Goal: Communication & Community: Answer question/provide support

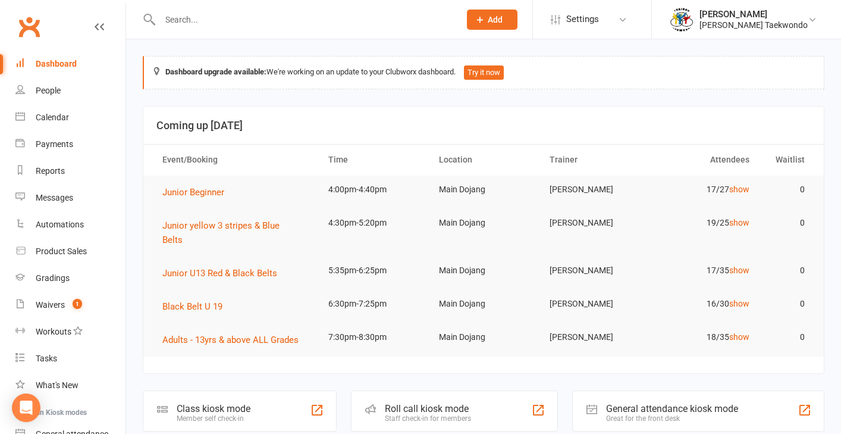
click at [177, 22] on input "text" at bounding box center [303, 19] width 295 height 17
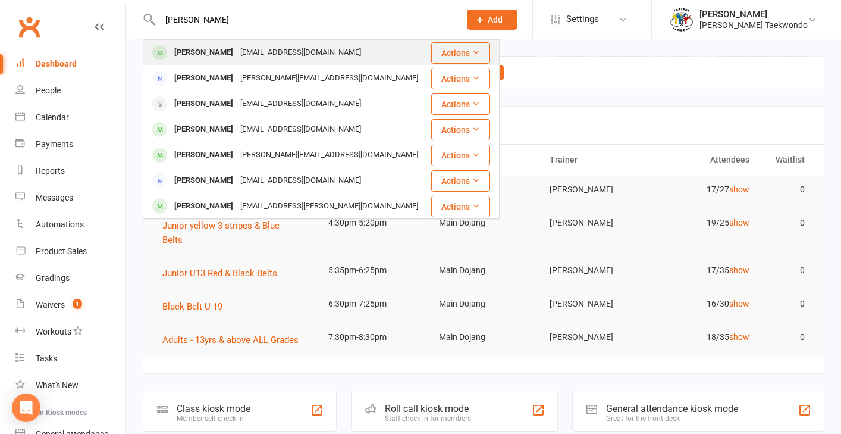
type input "[PERSON_NAME]"
click at [192, 51] on div "[PERSON_NAME]" at bounding box center [204, 52] width 66 height 17
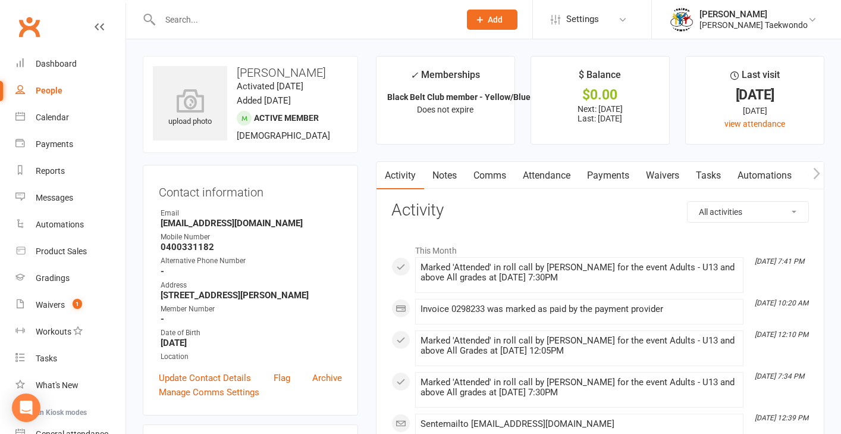
click at [617, 177] on link "Payments" at bounding box center [608, 175] width 59 height 27
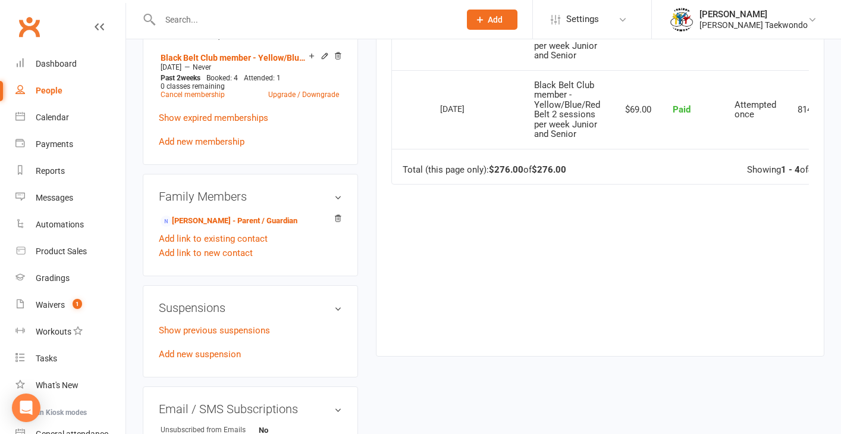
scroll to position [543, 0]
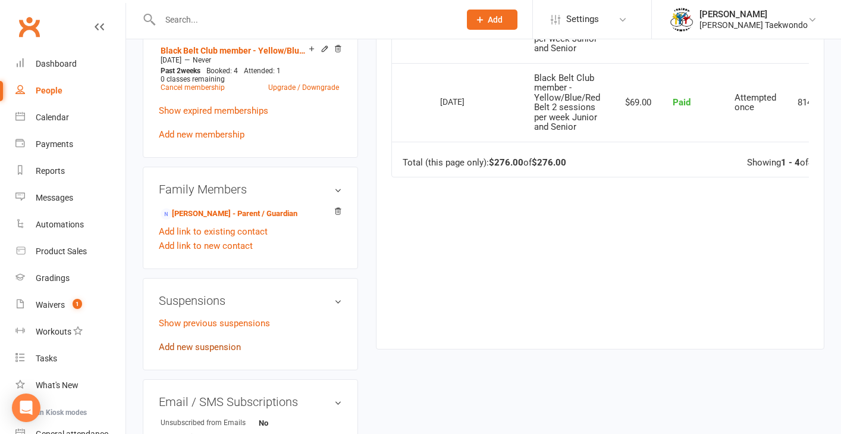
click at [196, 346] on link "Add new suspension" at bounding box center [200, 346] width 82 height 11
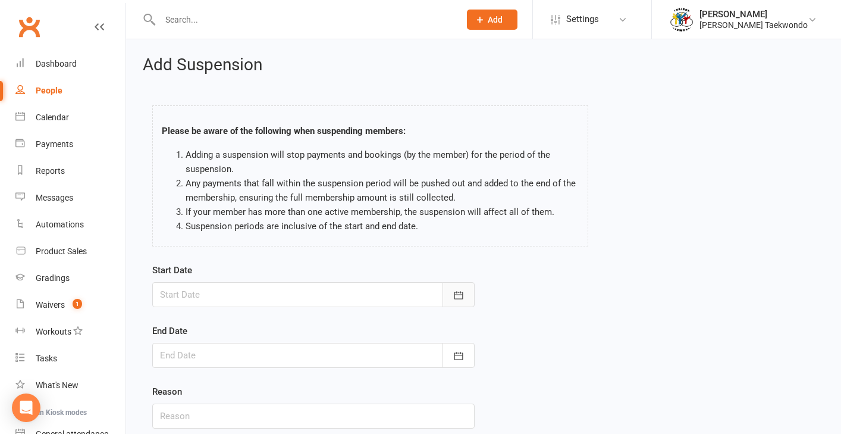
click at [460, 296] on icon "button" at bounding box center [459, 295] width 12 height 12
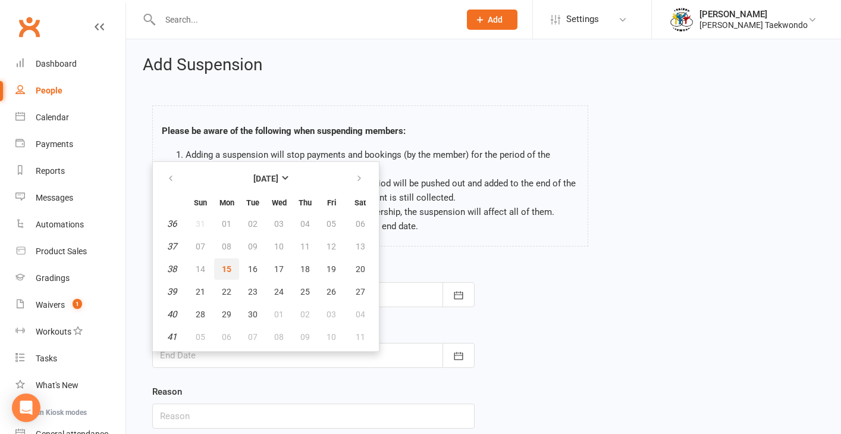
click at [230, 270] on span "15" at bounding box center [227, 269] width 10 height 10
type input "[DATE]"
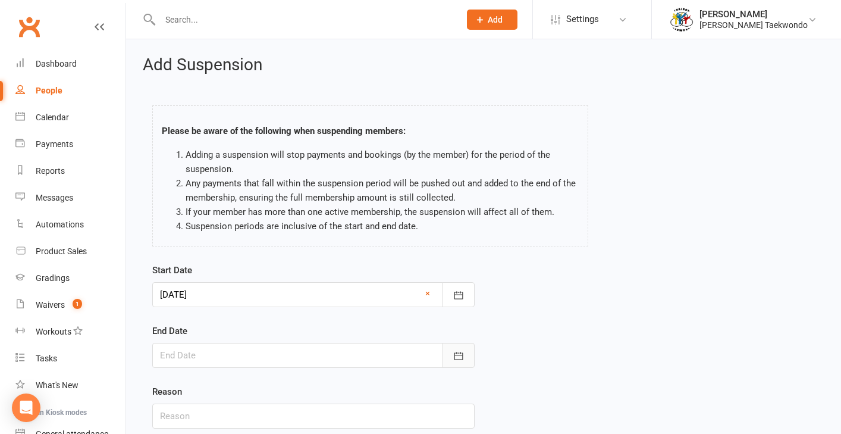
click at [463, 360] on icon "button" at bounding box center [459, 356] width 12 height 12
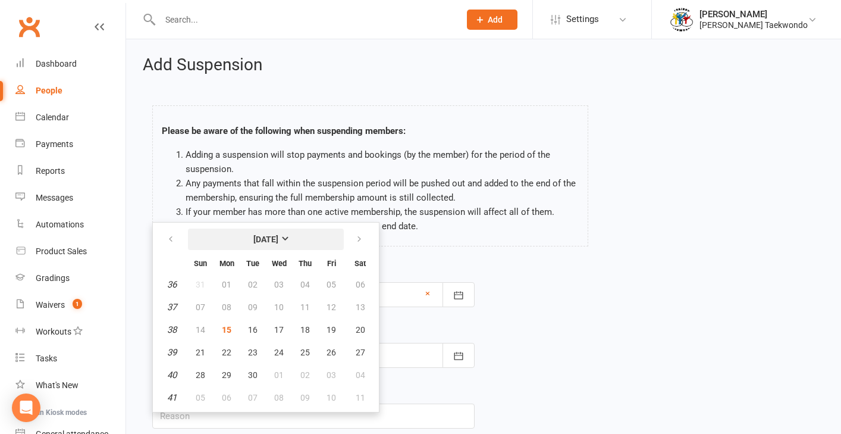
click at [278, 236] on strong "[DATE]" at bounding box center [265, 239] width 25 height 10
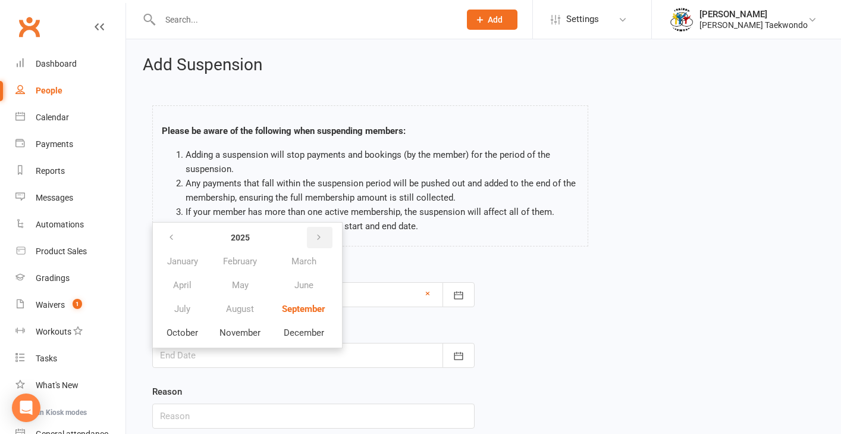
click at [315, 234] on button "button" at bounding box center [320, 237] width 26 height 21
click at [182, 260] on span "January" at bounding box center [182, 261] width 31 height 11
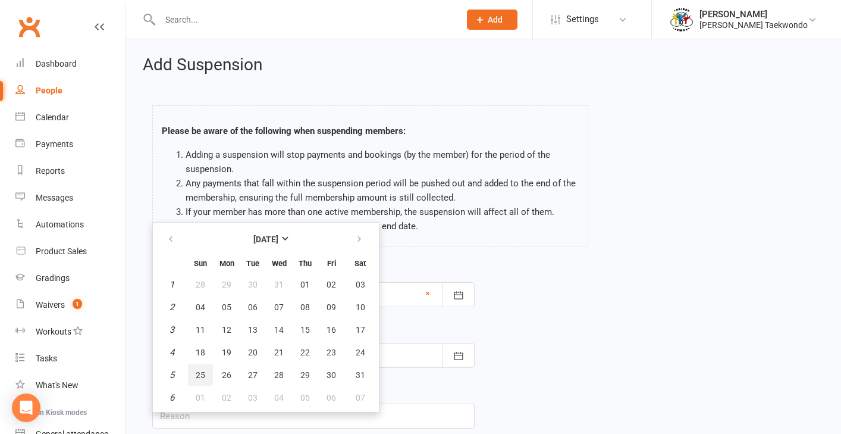
drag, startPoint x: 197, startPoint y: 374, endPoint x: 315, endPoint y: 356, distance: 118.5
click at [197, 374] on span "25" at bounding box center [201, 375] width 10 height 10
type input "[DATE]"
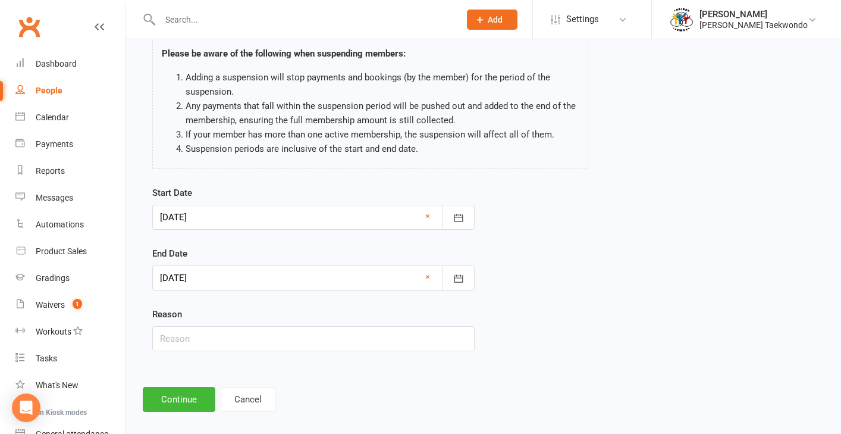
scroll to position [92, 0]
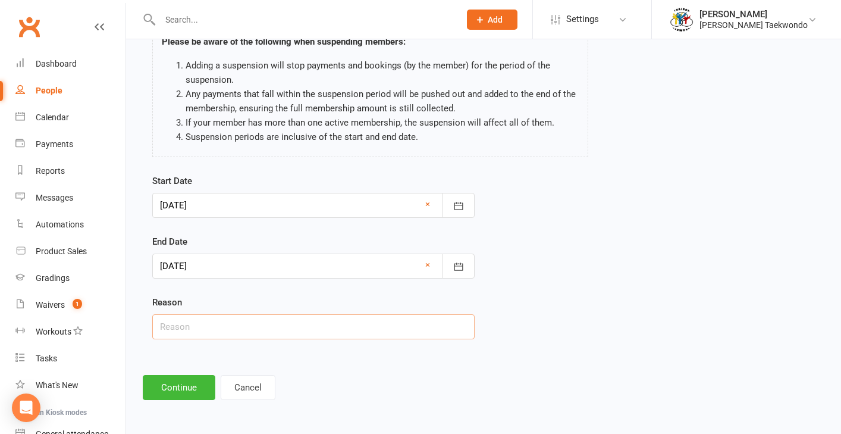
click at [221, 330] on input "text" at bounding box center [313, 326] width 322 height 25
type input "holidays and then Yuulong camp for term 4"
click at [172, 384] on button "Continue" at bounding box center [179, 387] width 73 height 25
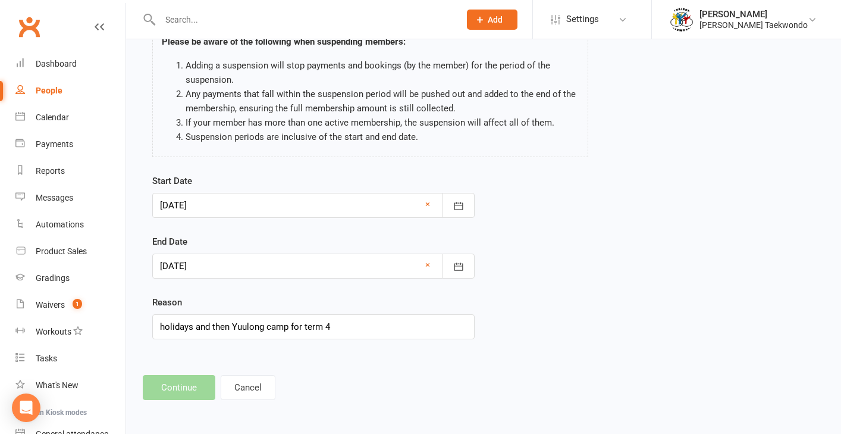
scroll to position [0, 0]
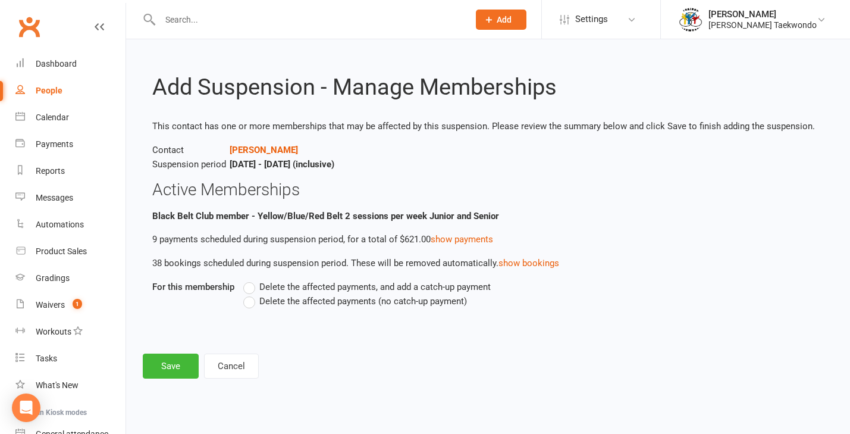
click at [253, 301] on label "Delete the affected payments (no catch-up payment)" at bounding box center [355, 301] width 224 height 14
click at [251, 294] on input "Delete the affected payments (no catch-up payment)" at bounding box center [247, 294] width 8 height 0
click at [183, 368] on button "Save" at bounding box center [171, 365] width 56 height 25
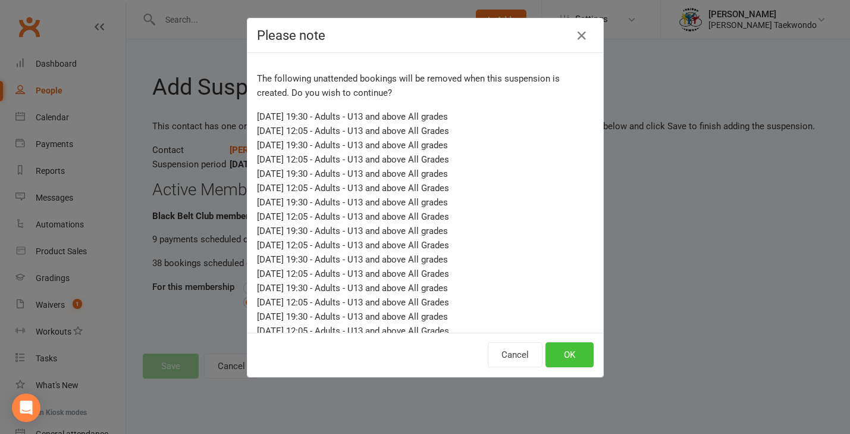
click at [568, 347] on button "OK" at bounding box center [569, 354] width 48 height 25
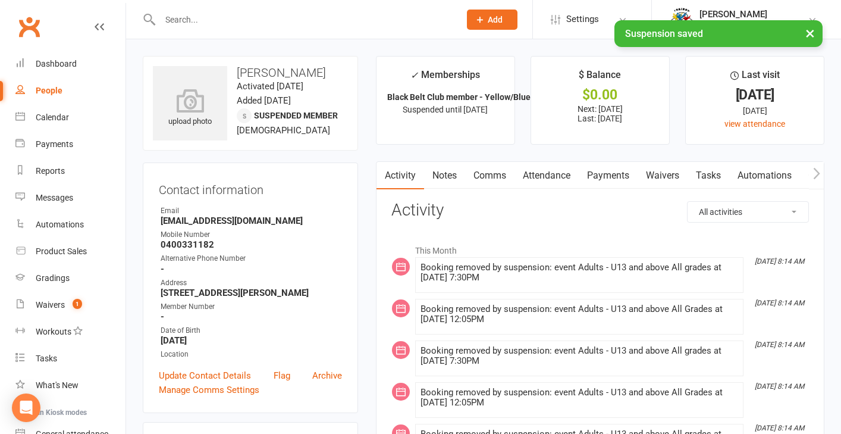
click at [608, 177] on link "Payments" at bounding box center [608, 175] width 59 height 27
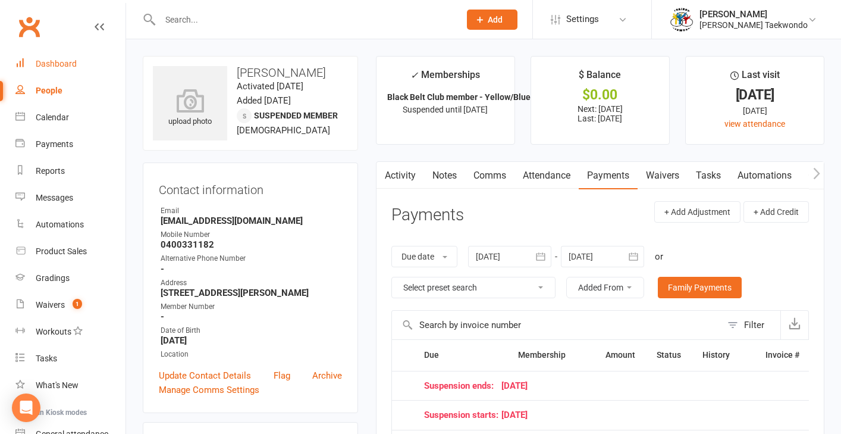
click at [53, 62] on div "Dashboard" at bounding box center [56, 64] width 41 height 10
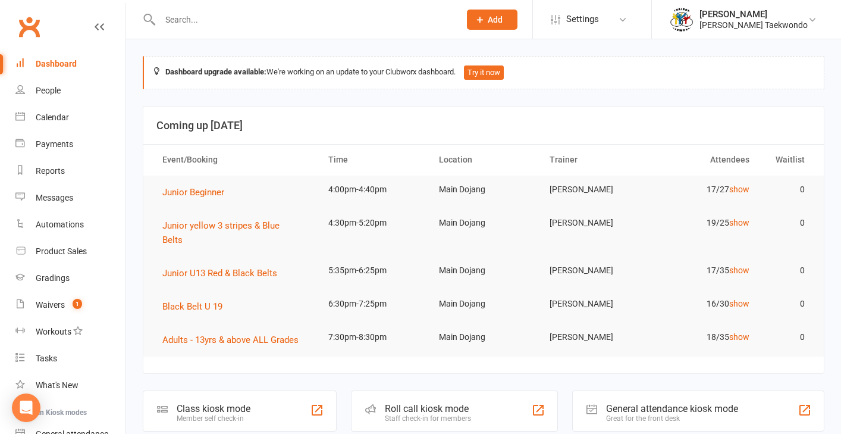
click at [192, 20] on input "text" at bounding box center [303, 19] width 295 height 17
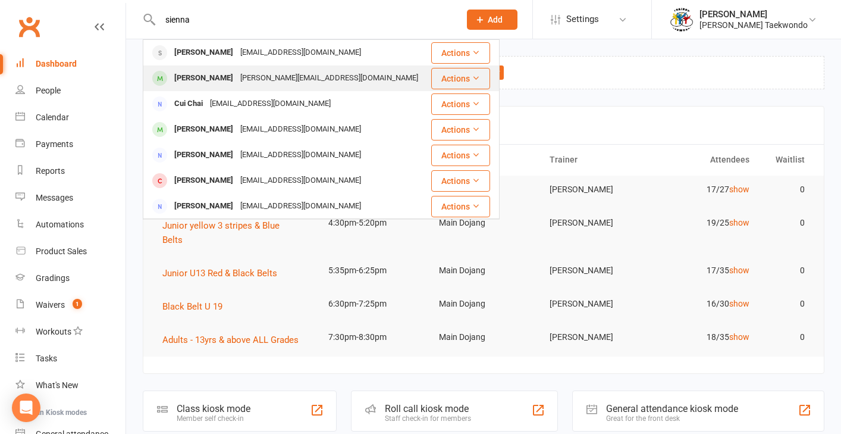
type input "sienna"
click at [215, 80] on div "Sienna Marshall" at bounding box center [204, 78] width 66 height 17
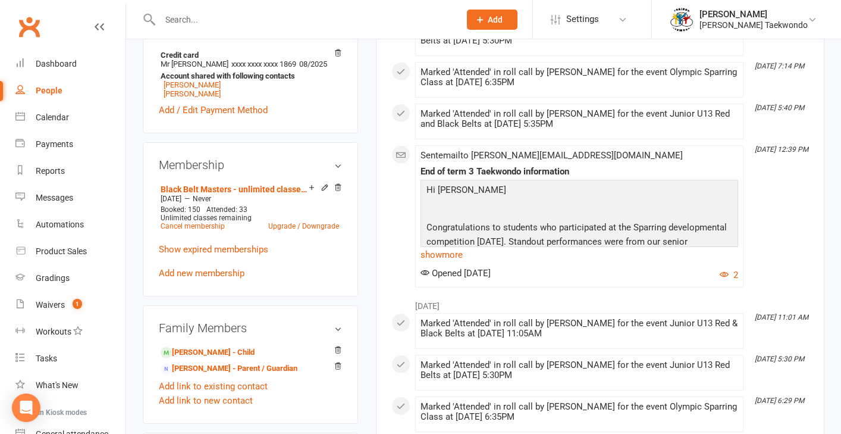
scroll to position [450, 0]
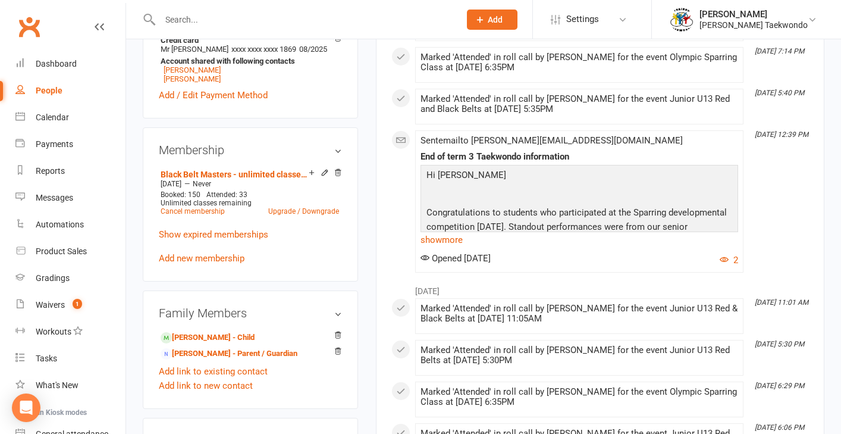
drag, startPoint x: 209, startPoint y: 329, endPoint x: 232, endPoint y: 321, distance: 24.3
click at [209, 347] on link "Christopher Marshall - Parent / Guardian" at bounding box center [229, 353] width 137 height 12
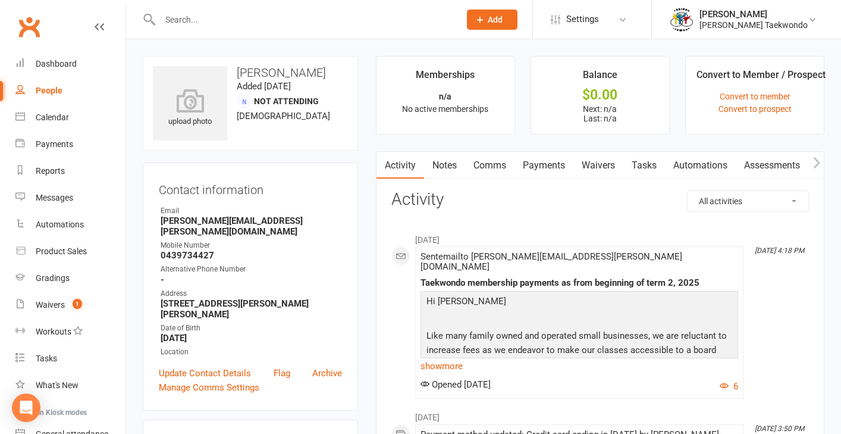
click at [499, 165] on link "Comms" at bounding box center [489, 165] width 49 height 27
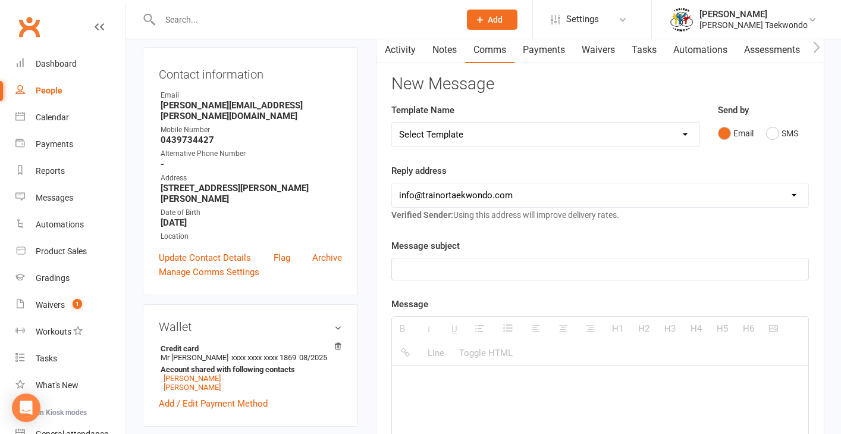
scroll to position [135, 0]
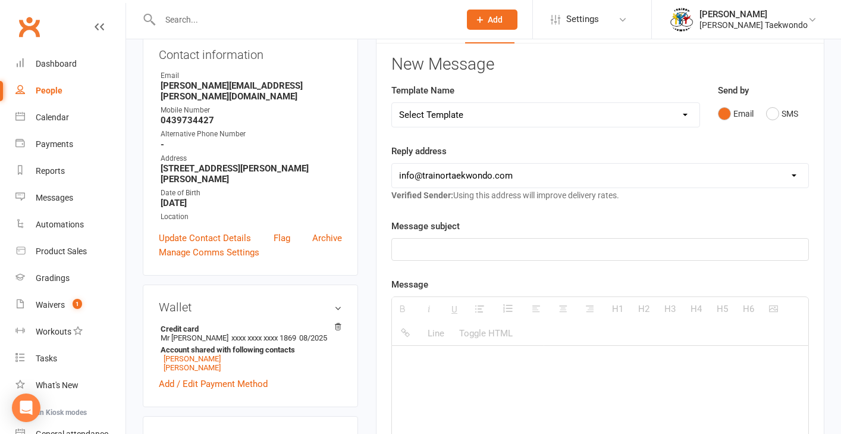
click at [420, 252] on p at bounding box center [600, 249] width 402 height 14
click at [429, 252] on p "Taekowndo judikwon certificate" at bounding box center [600, 249] width 402 height 14
click at [427, 369] on p at bounding box center [600, 363] width 402 height 14
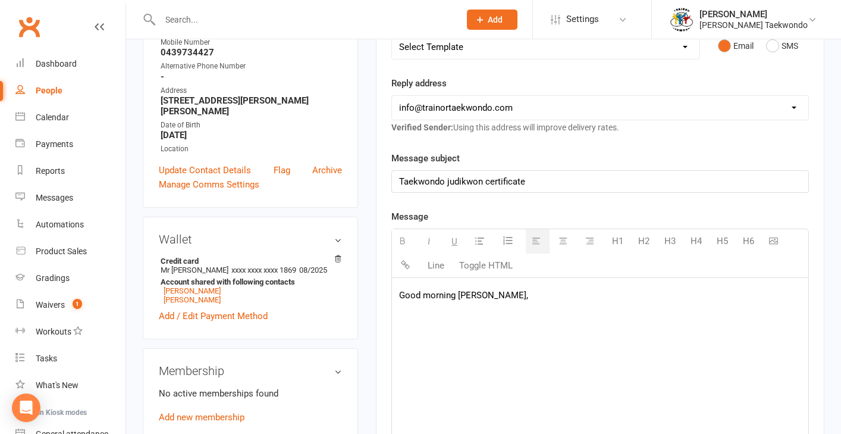
scroll to position [222, 0]
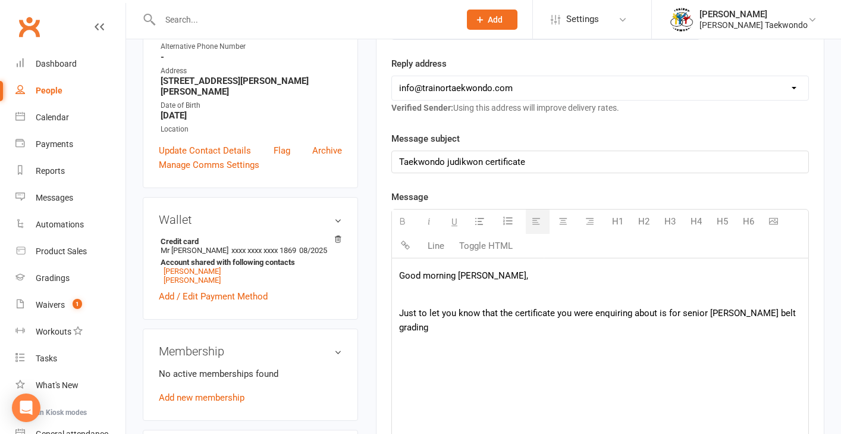
click at [685, 313] on p "Just to let you know that the certificate you were enquiring about is for senio…" at bounding box center [600, 320] width 402 height 29
click at [697, 313] on p "Just to let you know that the certificate you were enquiring about is for Senio…" at bounding box center [600, 320] width 402 height 29
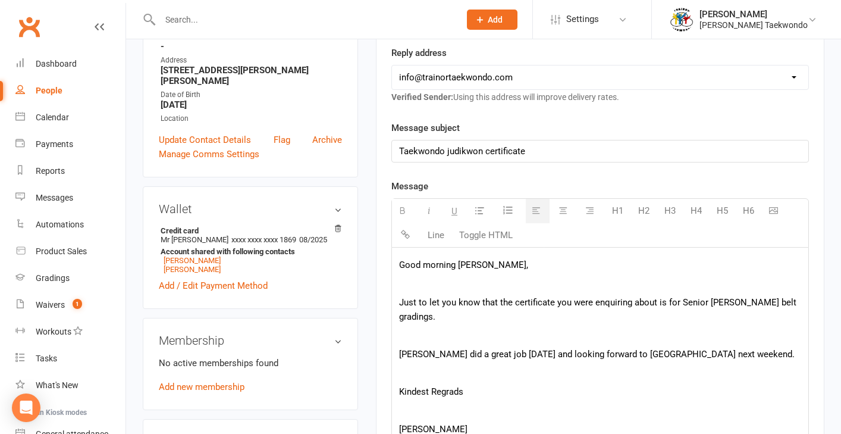
scroll to position [463, 0]
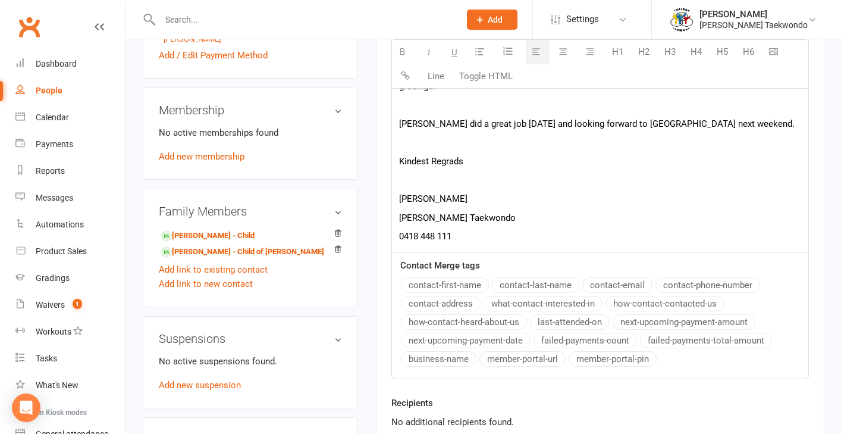
click at [401, 200] on p "janine Trainor" at bounding box center [600, 199] width 402 height 14
click at [455, 162] on p "Kindest Regrads" at bounding box center [600, 161] width 402 height 14
click at [496, 192] on p "[PERSON_NAME]" at bounding box center [600, 199] width 402 height 14
click at [455, 164] on p "Kindest Regraards" at bounding box center [600, 161] width 402 height 14
click at [442, 176] on p at bounding box center [600, 180] width 402 height 14
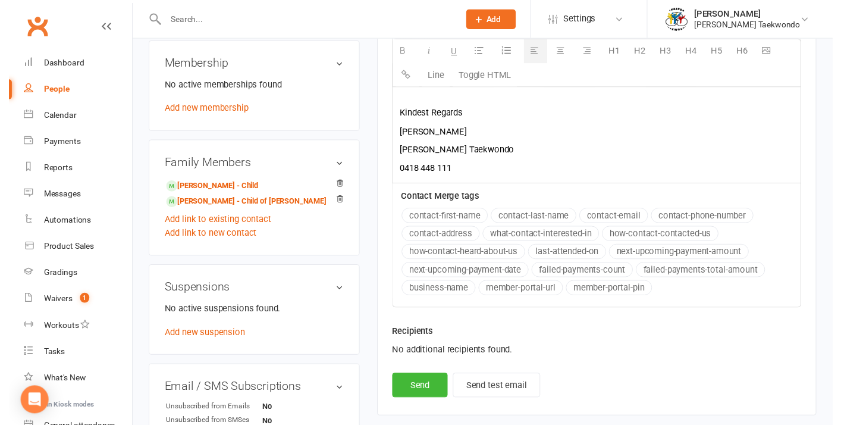
scroll to position [525, 0]
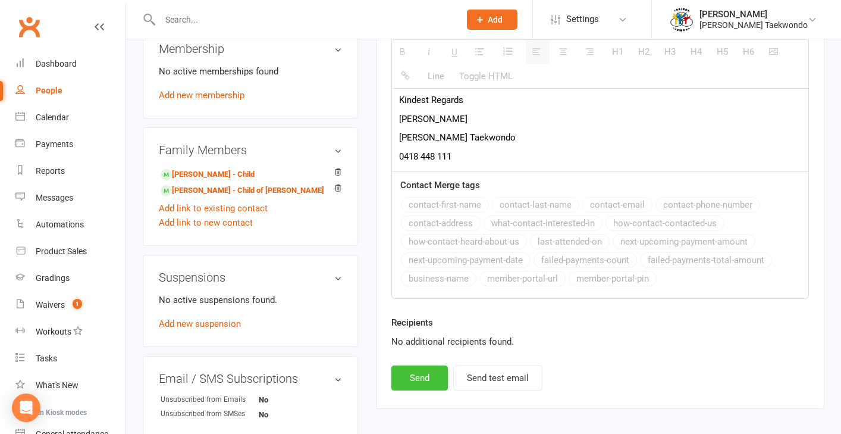
click at [436, 380] on button "Send" at bounding box center [419, 377] width 57 height 25
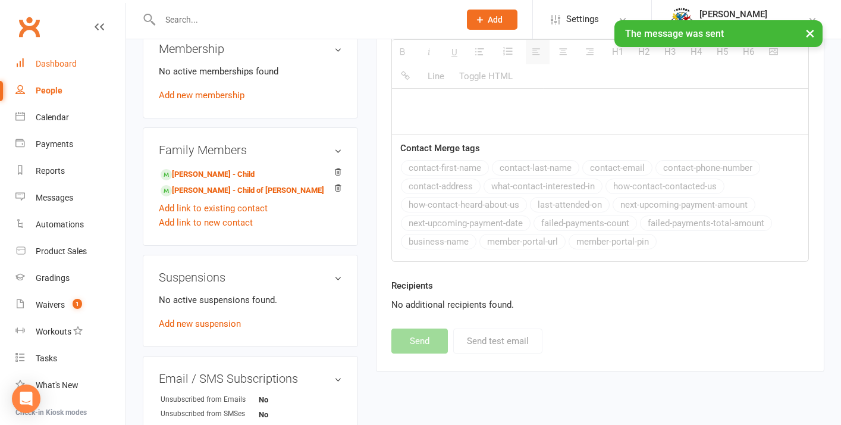
click at [63, 61] on div "Dashboard" at bounding box center [56, 64] width 41 height 10
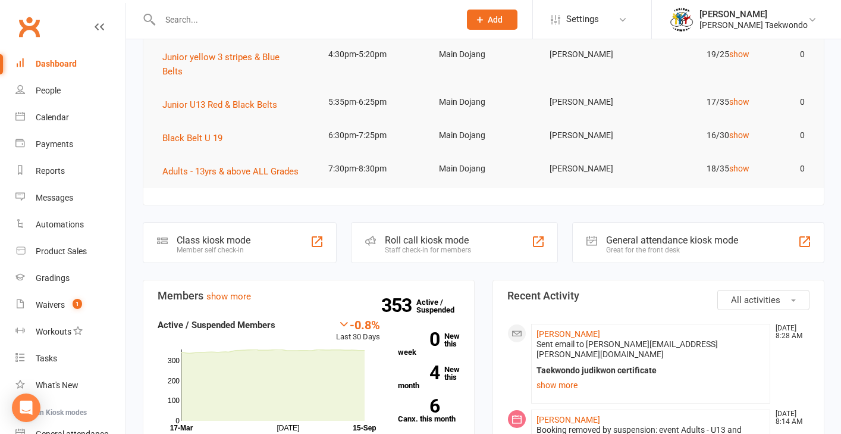
scroll to position [2, 0]
